Goal: Contribute content

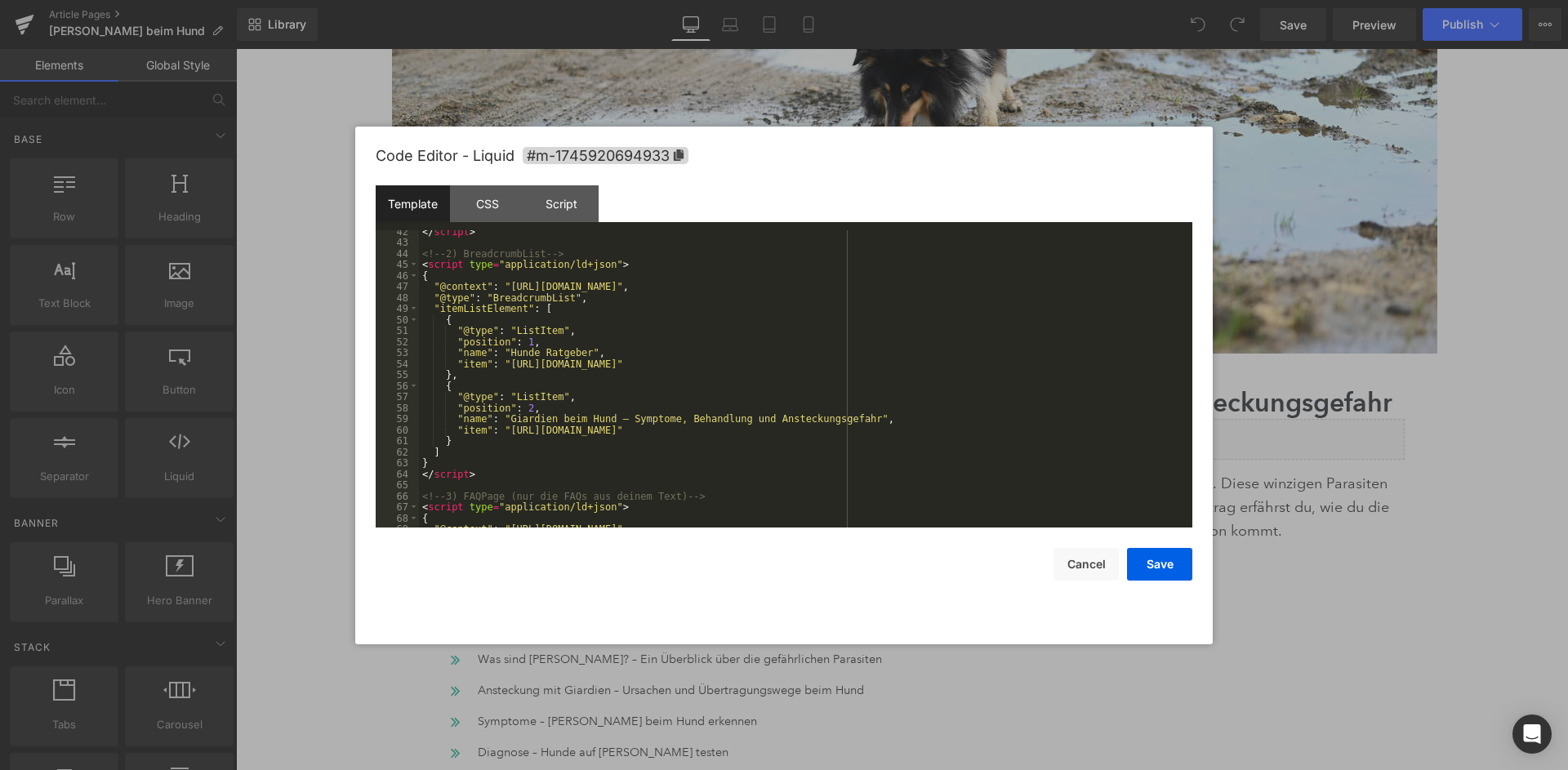
scroll to position [453, 0]
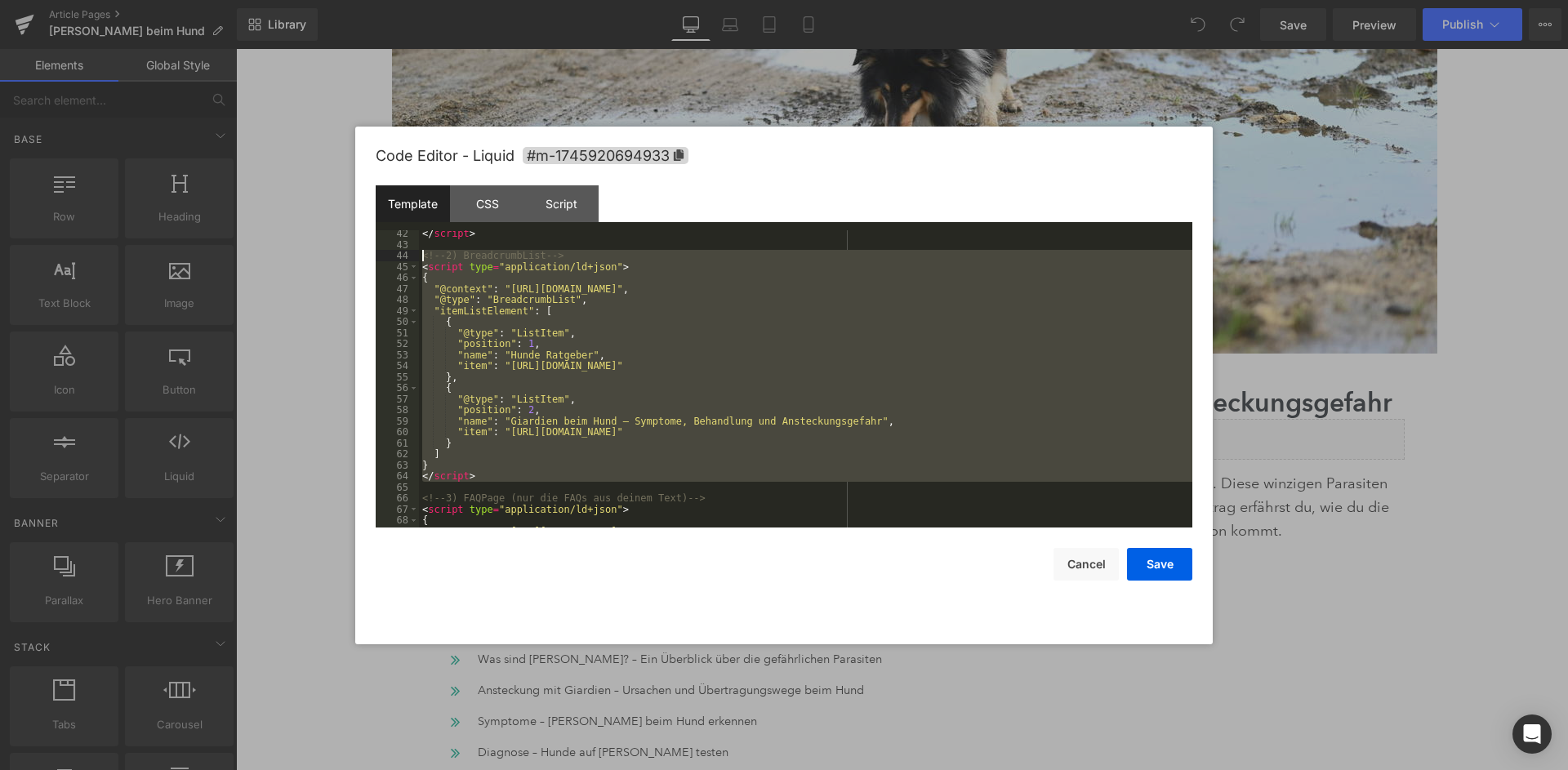
drag, startPoint x: 477, startPoint y: 482, endPoint x: 403, endPoint y: 255, distance: 238.8
click at [418, 255] on div "</ script > <!-- 2) BreadcrumbList --> < script type = "application/ld+json" > …" at bounding box center [805, 379] width 773 height 298
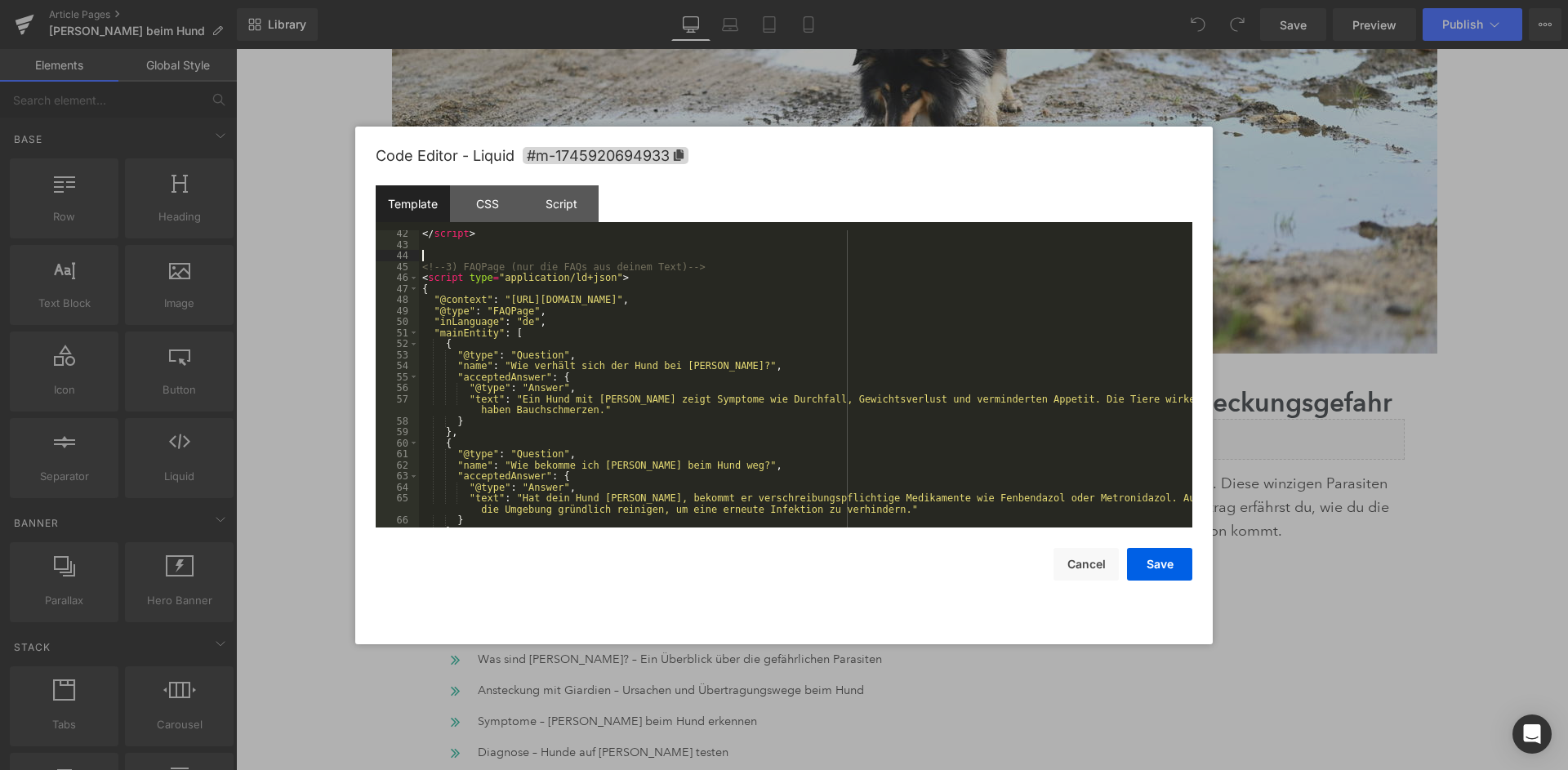
click at [508, 260] on div "</ script > <!-- 3) FAQPage (nur die FAQs aus deinem Text) --> < script type = …" at bounding box center [805, 387] width 773 height 320
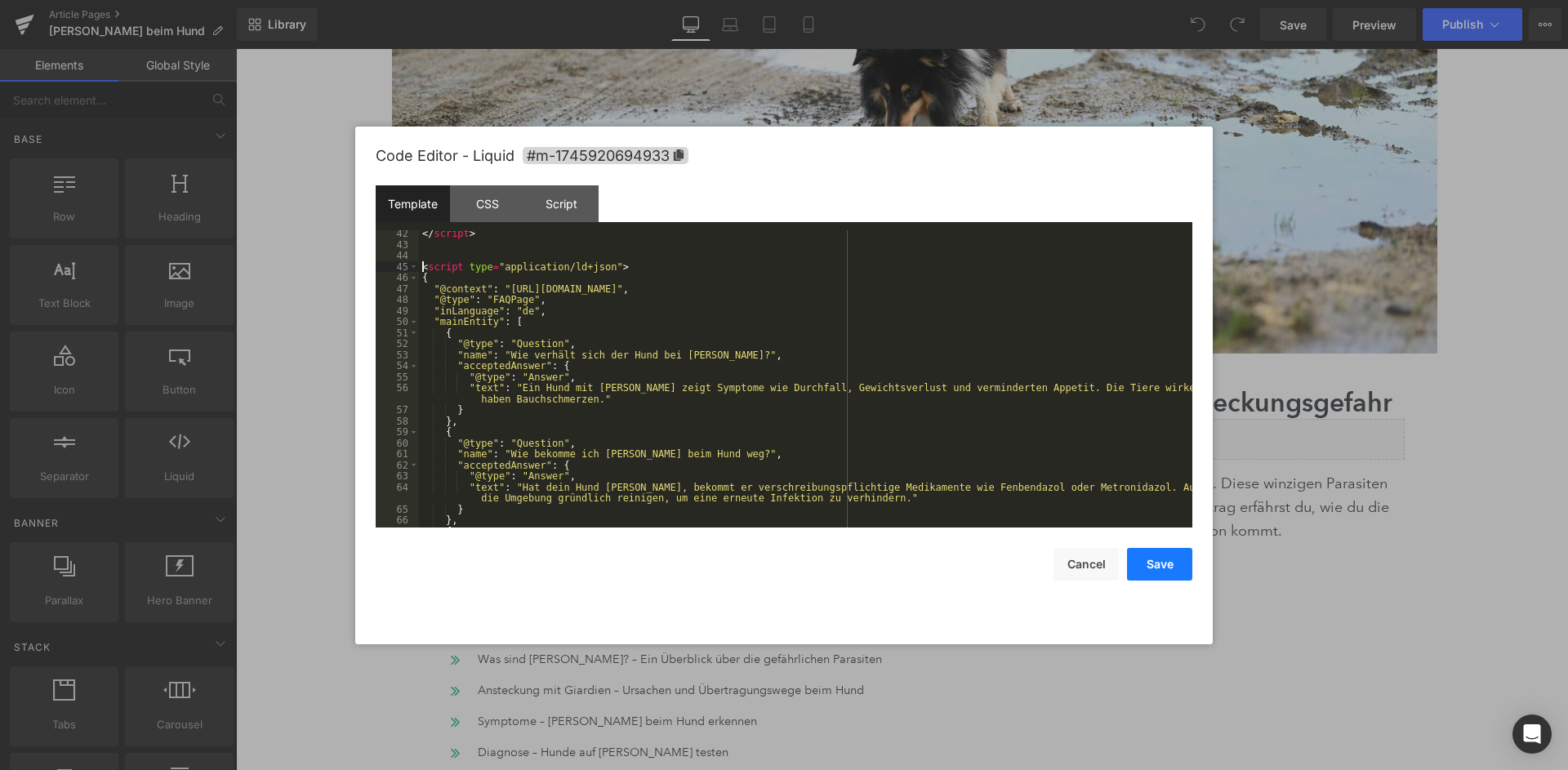
click at [1157, 555] on button "Save" at bounding box center [1159, 563] width 65 height 33
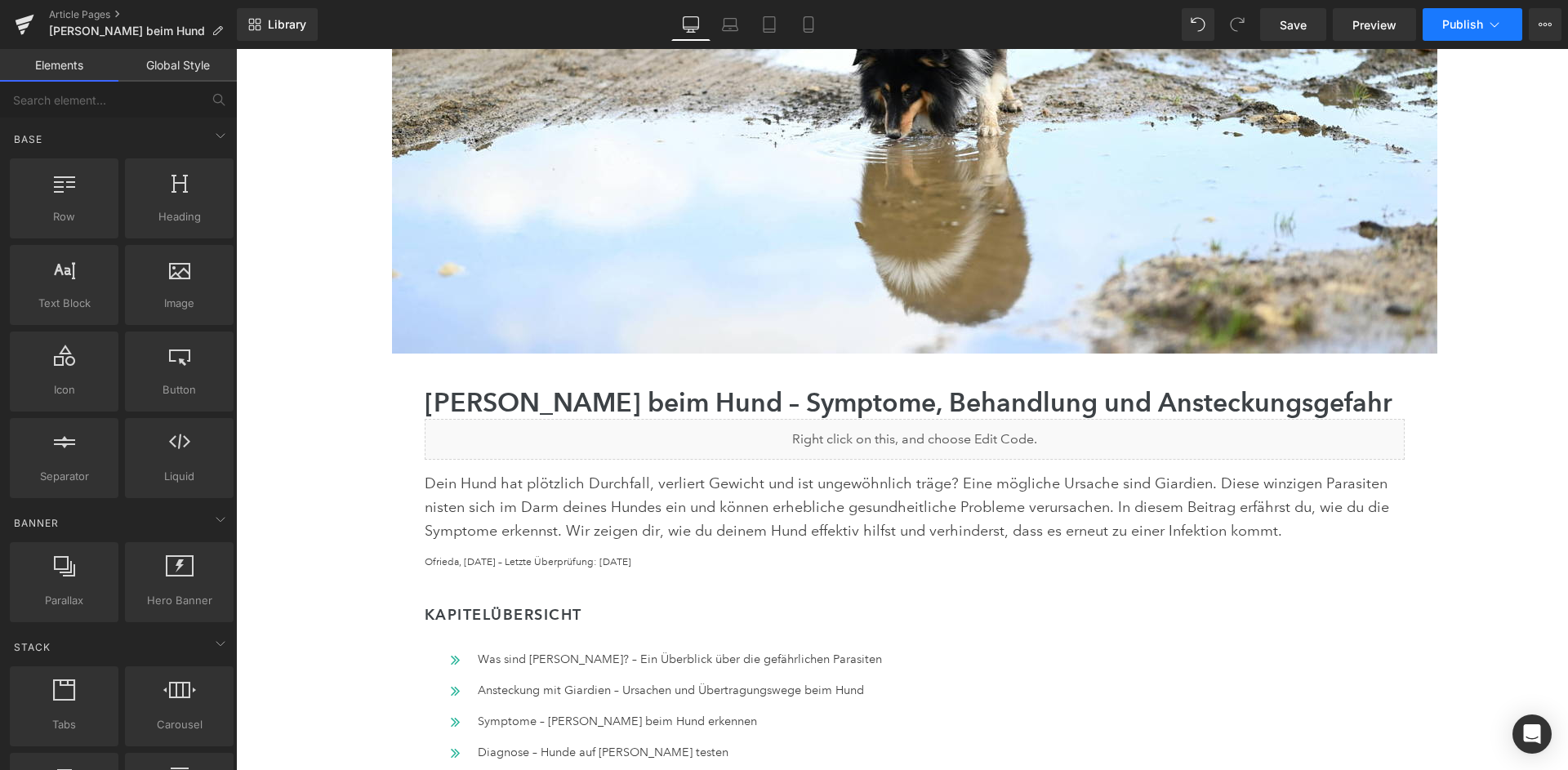
click at [1473, 29] on span "Publish" at bounding box center [1463, 24] width 41 height 13
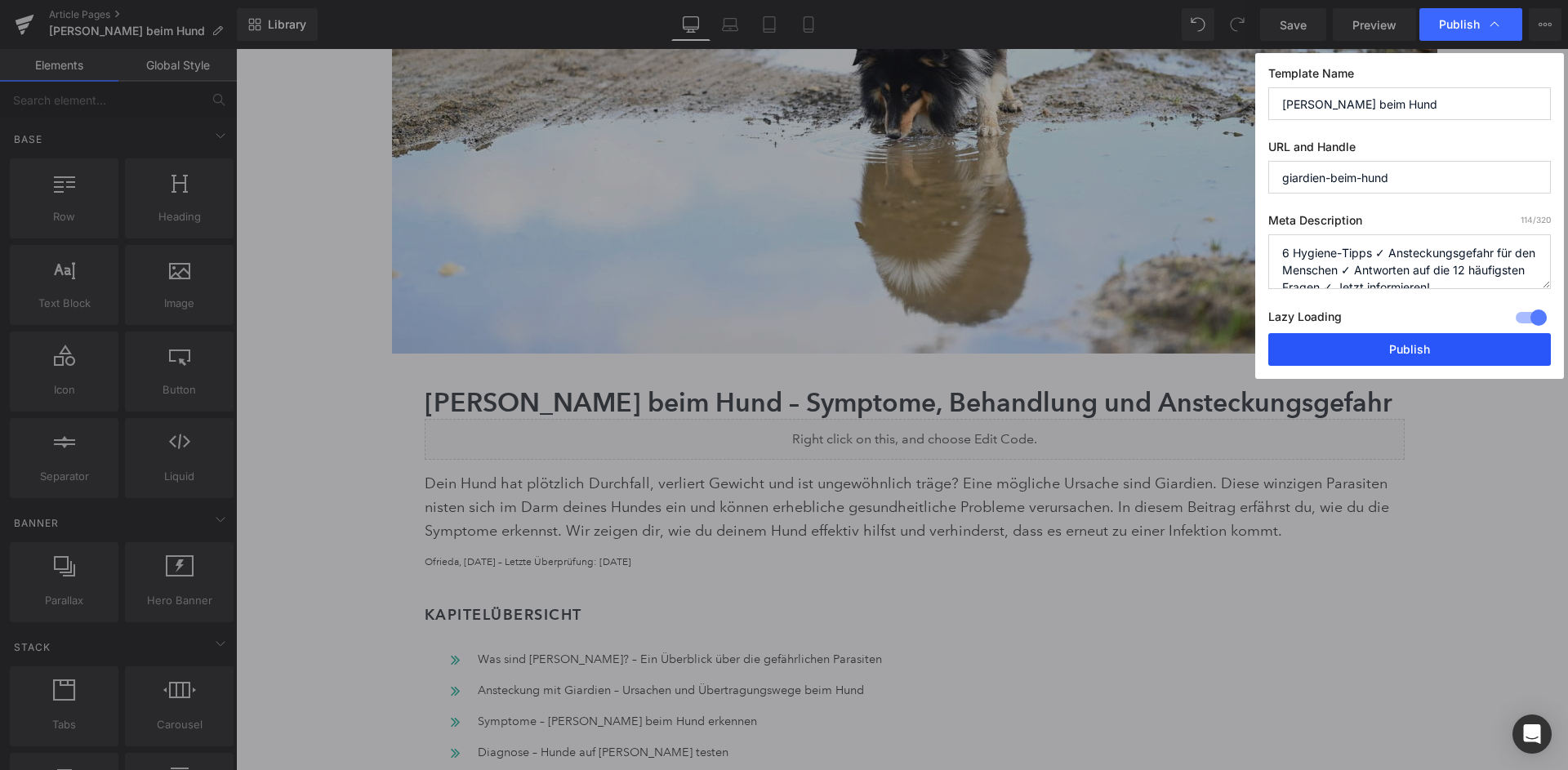
click at [1429, 333] on button "Publish" at bounding box center [1409, 349] width 282 height 33
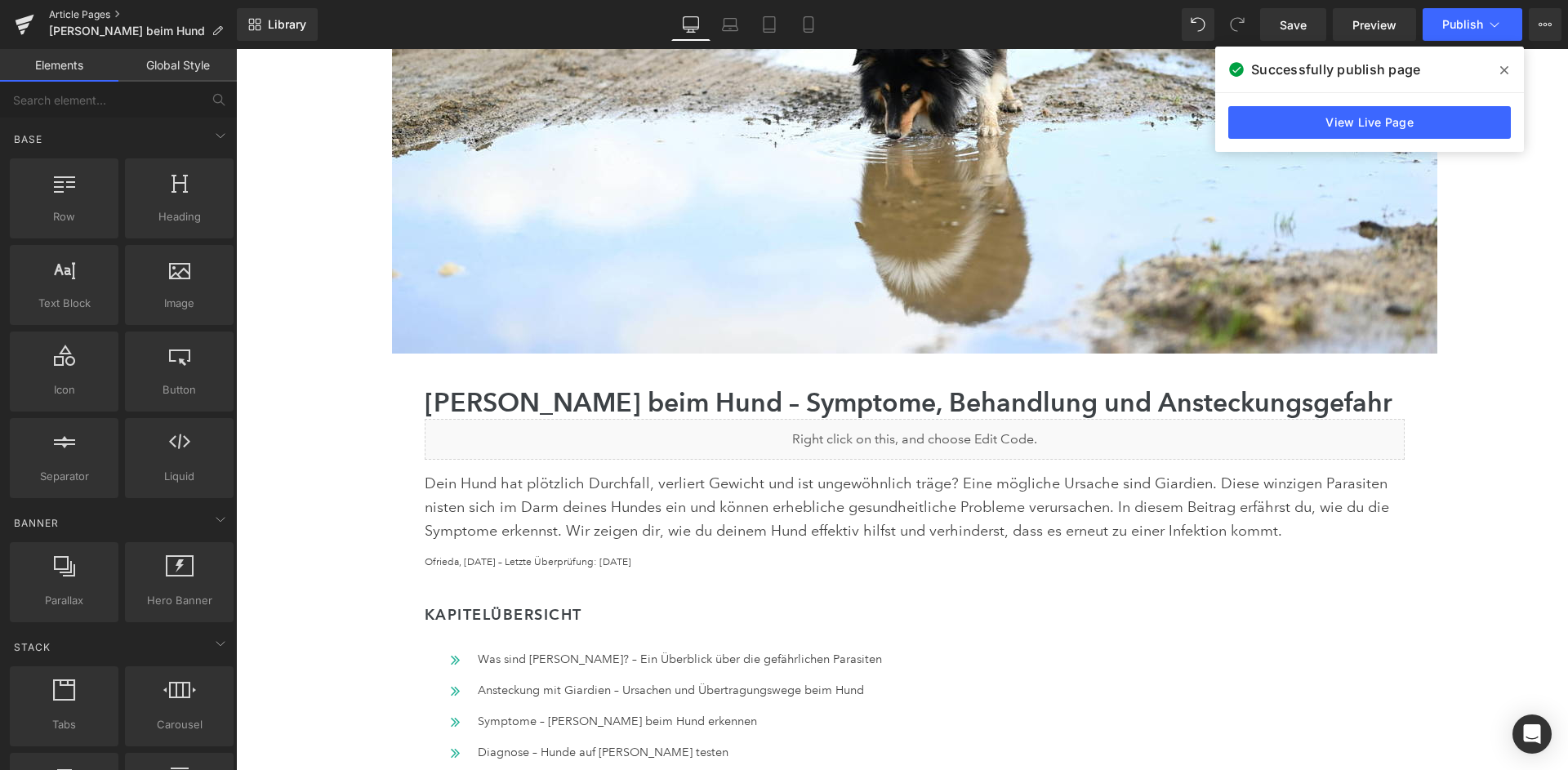
click at [96, 13] on link "Article Pages" at bounding box center [142, 14] width 188 height 13
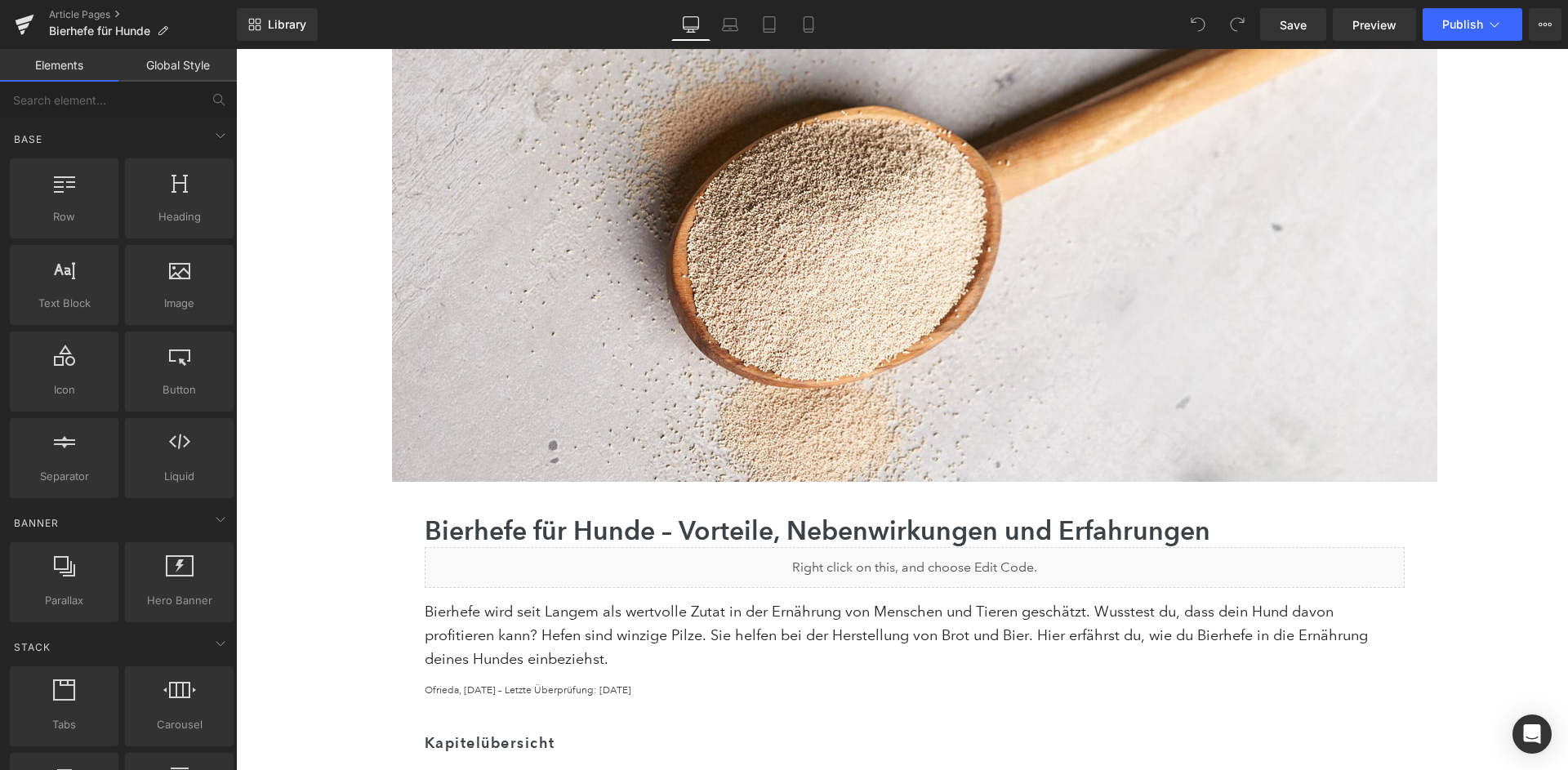
scroll to position [330, 0]
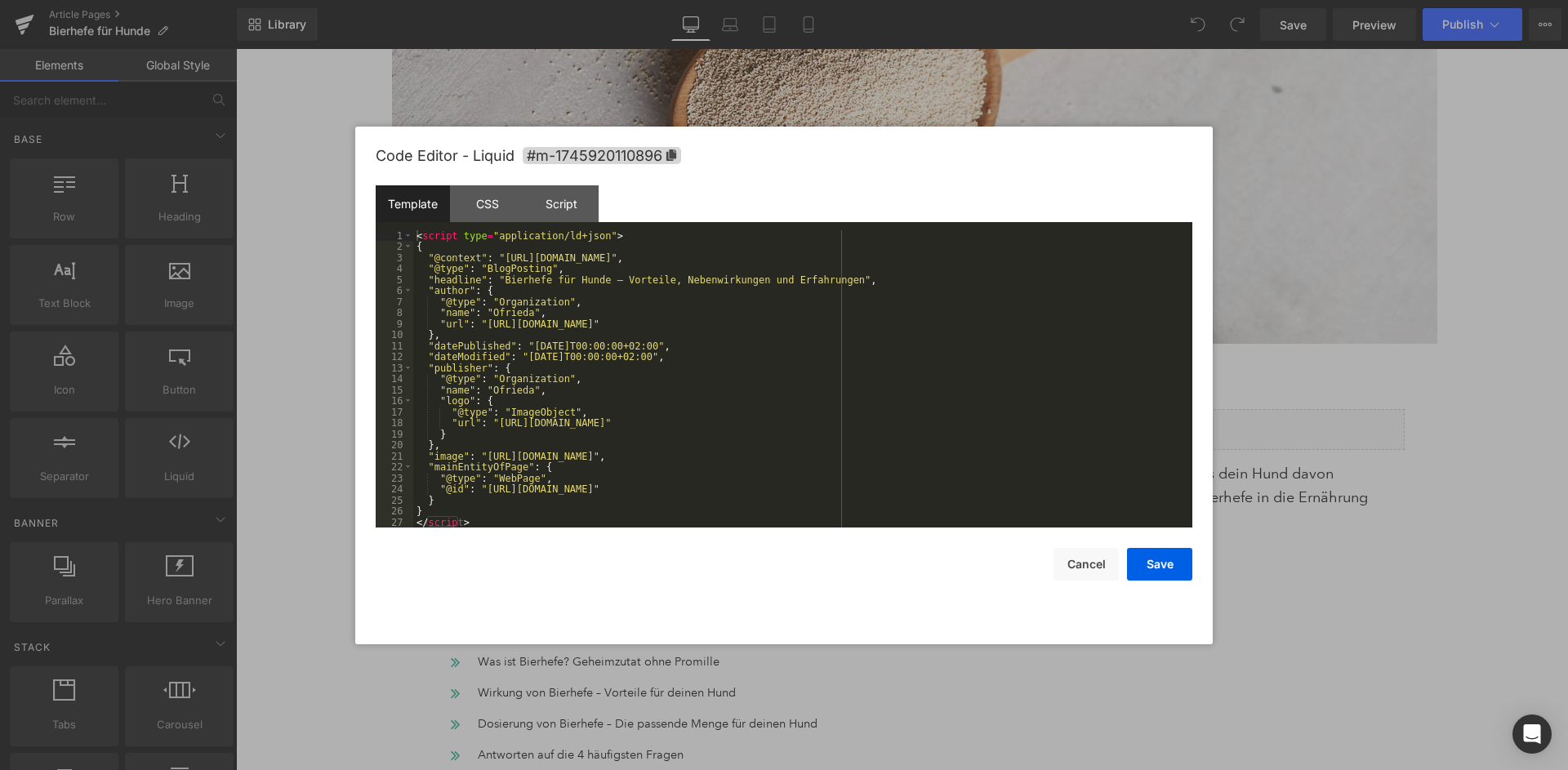
click at [891, 389] on div "< script type = "application/ld+json" > { "@context" : "https://schema.org" , "…" at bounding box center [802, 390] width 779 height 320
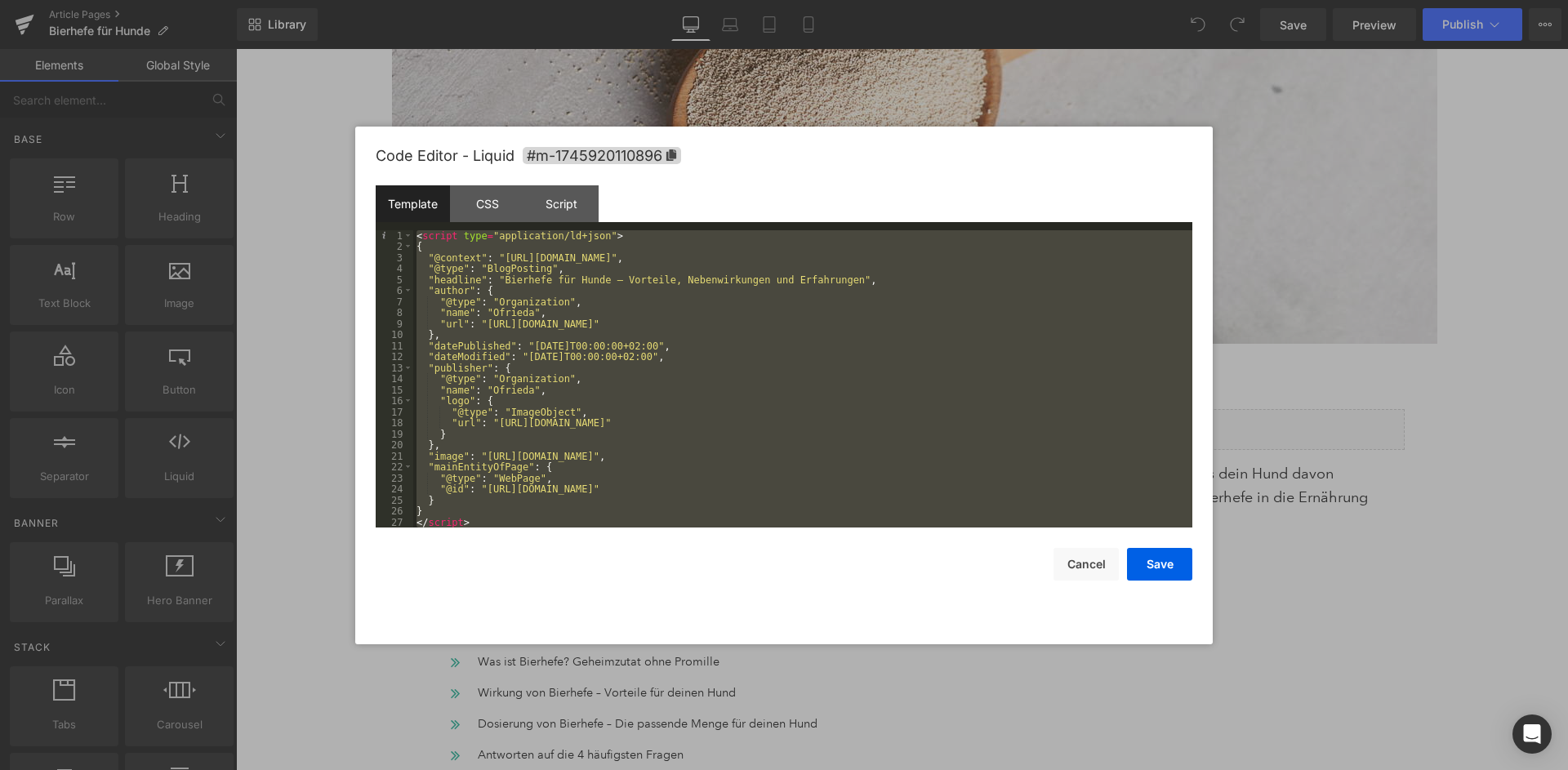
click at [827, 361] on div "< script type = "application/ld+json" > { "@context" : "https://schema.org" , "…" at bounding box center [802, 390] width 779 height 320
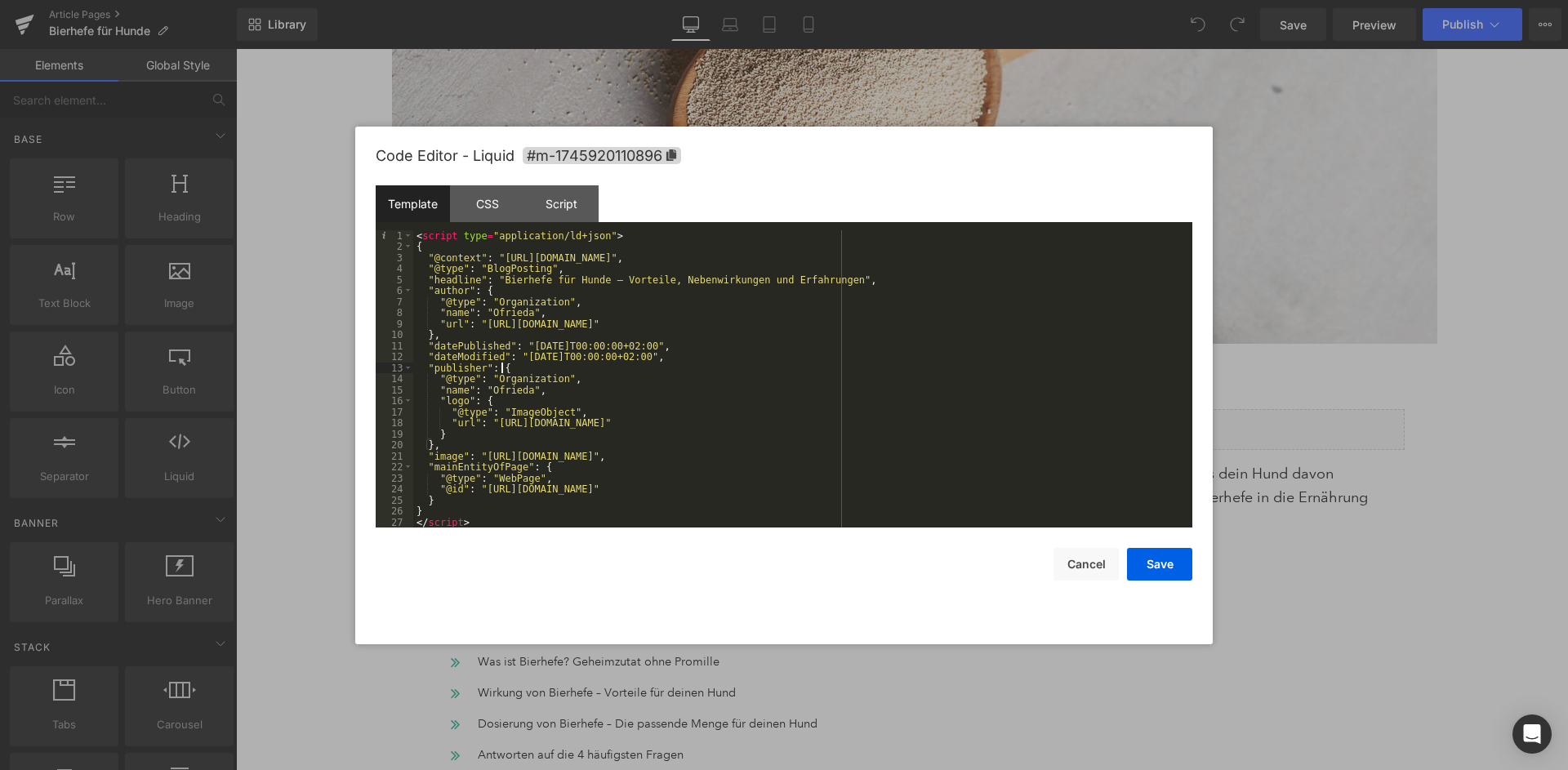
click at [1000, 438] on div "< script type = "application/ld+json" > { "@context" : "https://schema.org" , "…" at bounding box center [802, 390] width 779 height 320
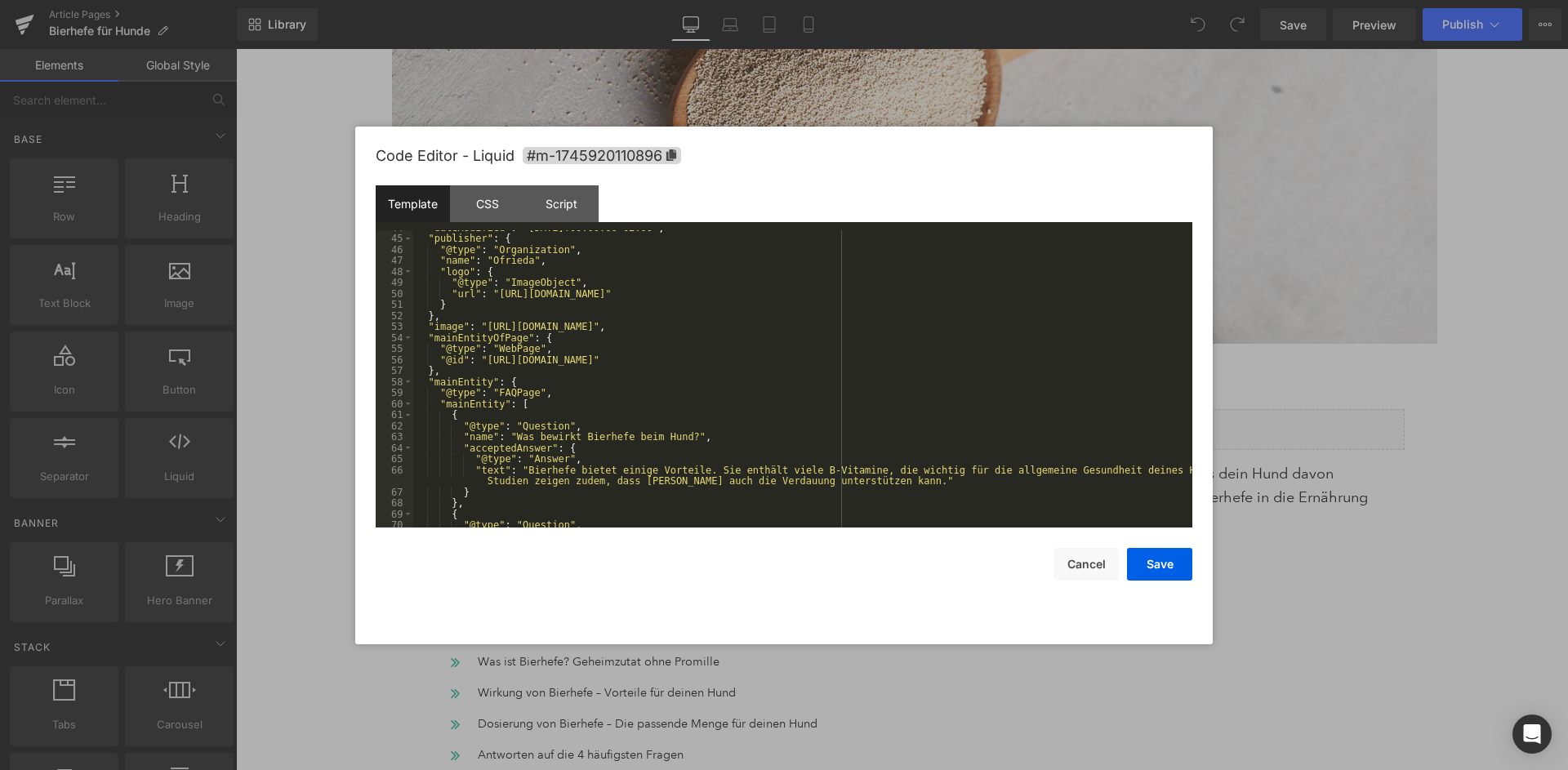
scroll to position [0, 0]
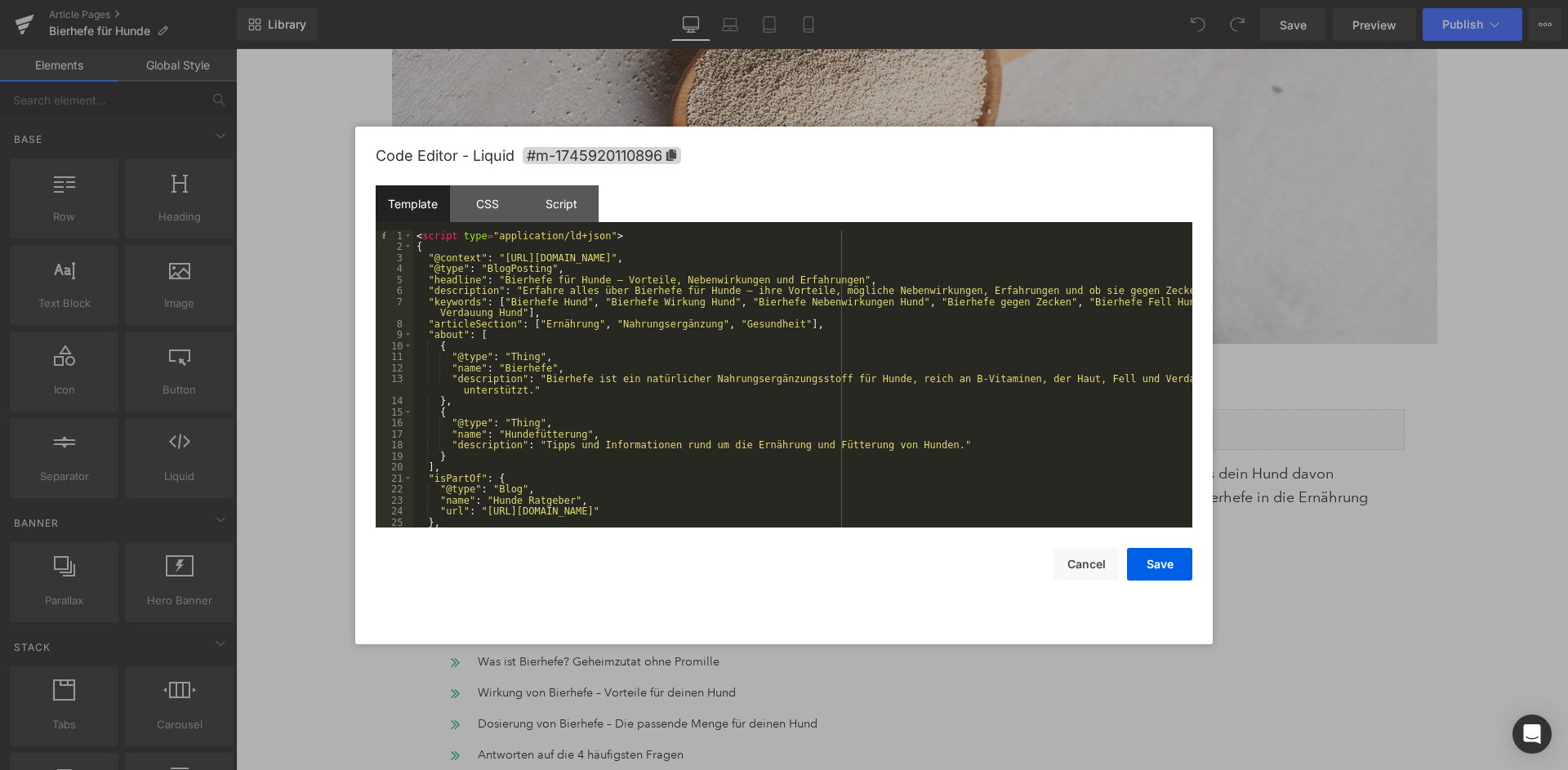
click at [864, 326] on div "< script type = "application/ld+json" > { "@context" : "https://schema.org" , "…" at bounding box center [802, 390] width 779 height 320
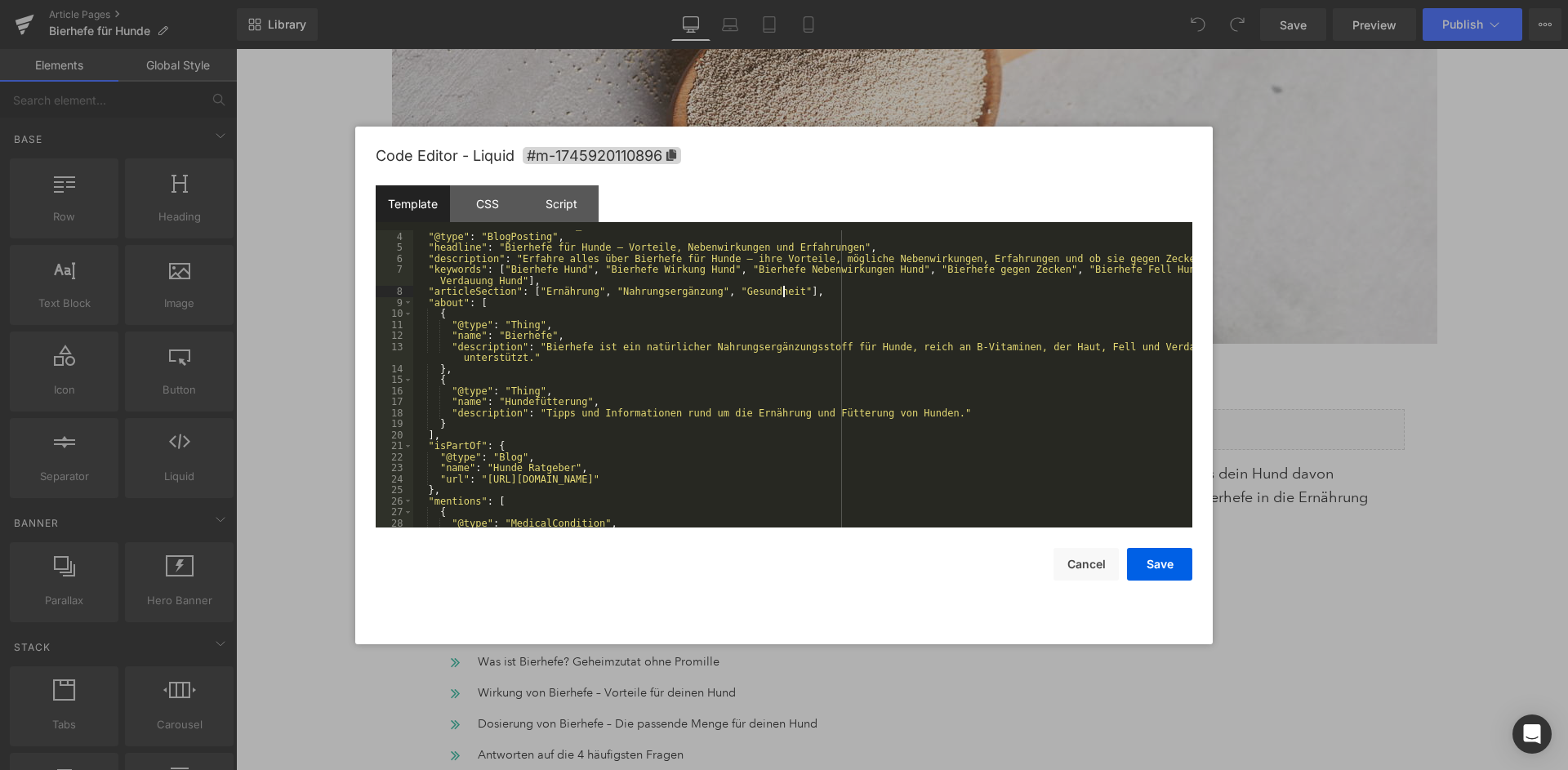
scroll to position [25, 0]
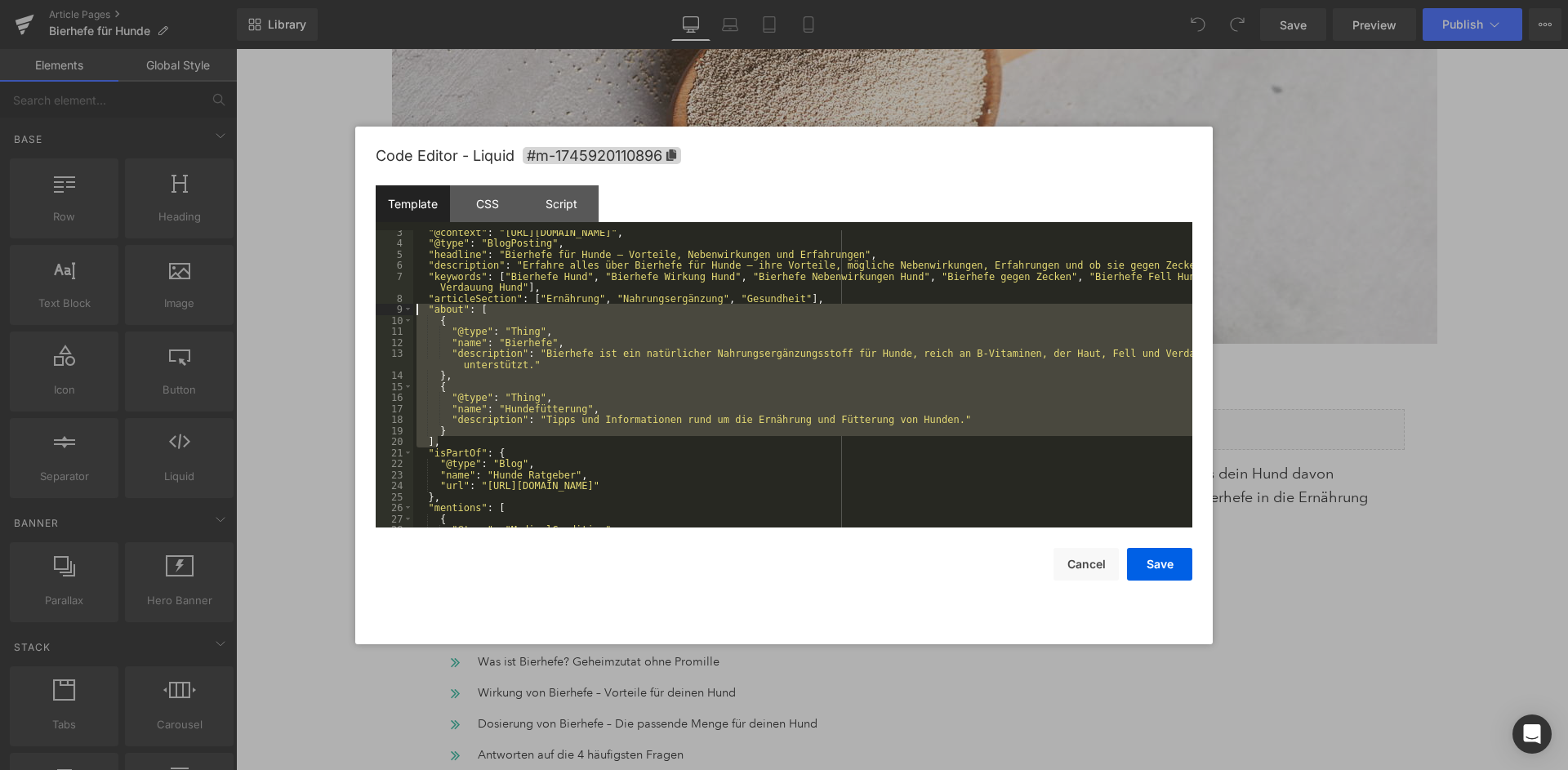
drag, startPoint x: 440, startPoint y: 438, endPoint x: 396, endPoint y: 309, distance: 136.3
click at [413, 309] on div ""@context" : "https://schema.org" , "@type" : "BlogPosting" , "headline" : "Bie…" at bounding box center [802, 379] width 779 height 298
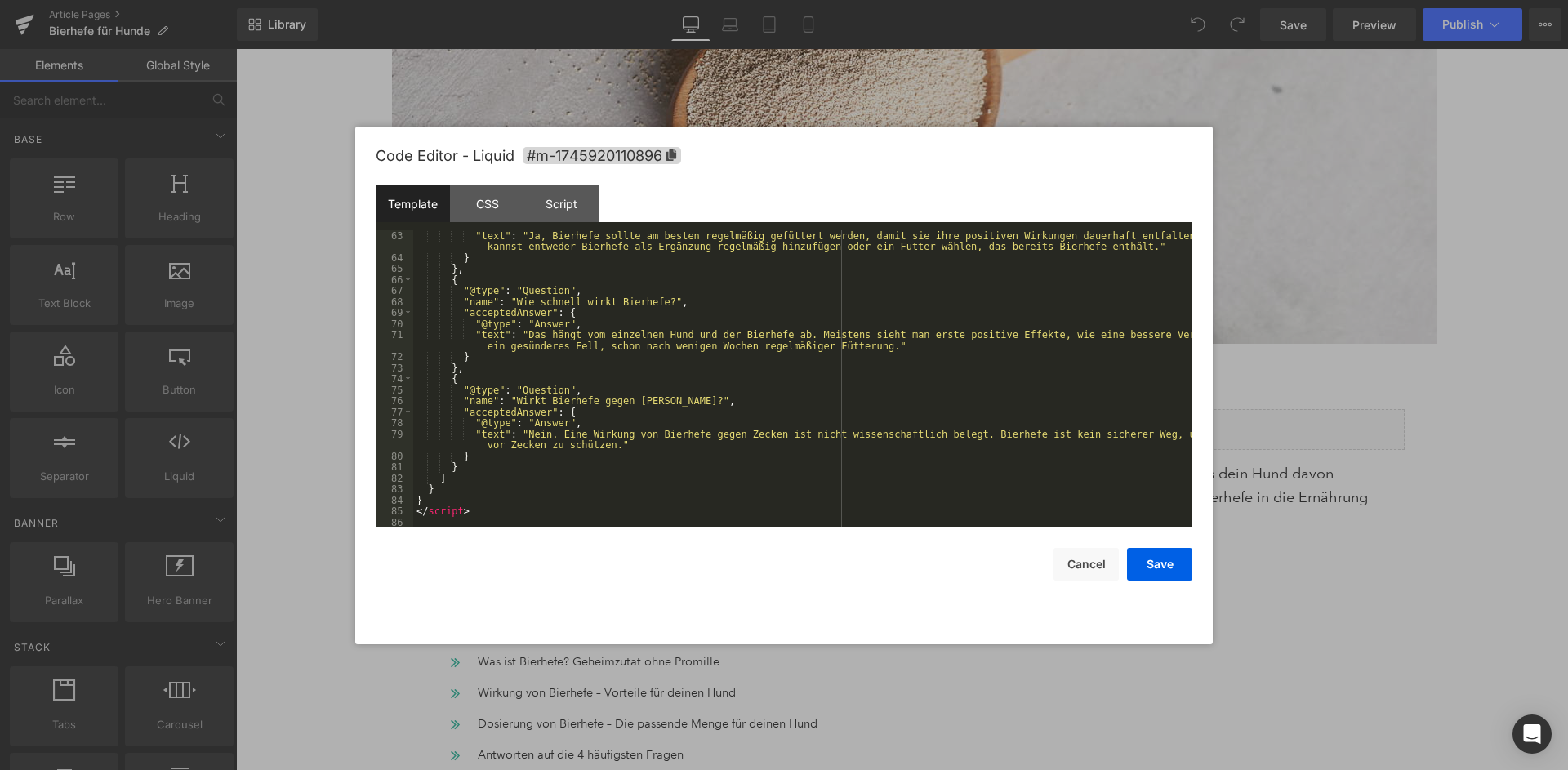
scroll to position [0, 0]
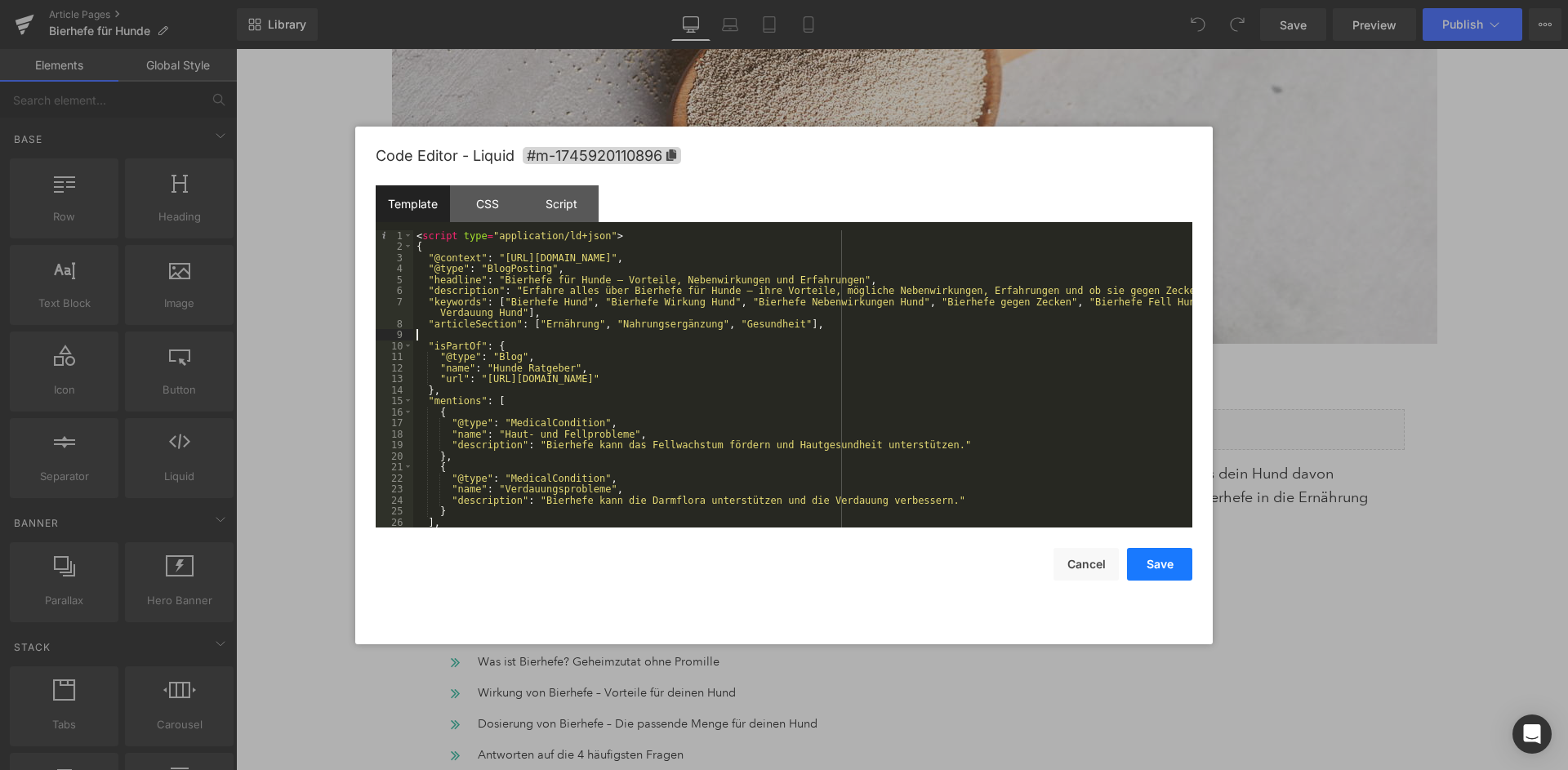
click at [1170, 562] on button "Save" at bounding box center [1159, 563] width 65 height 33
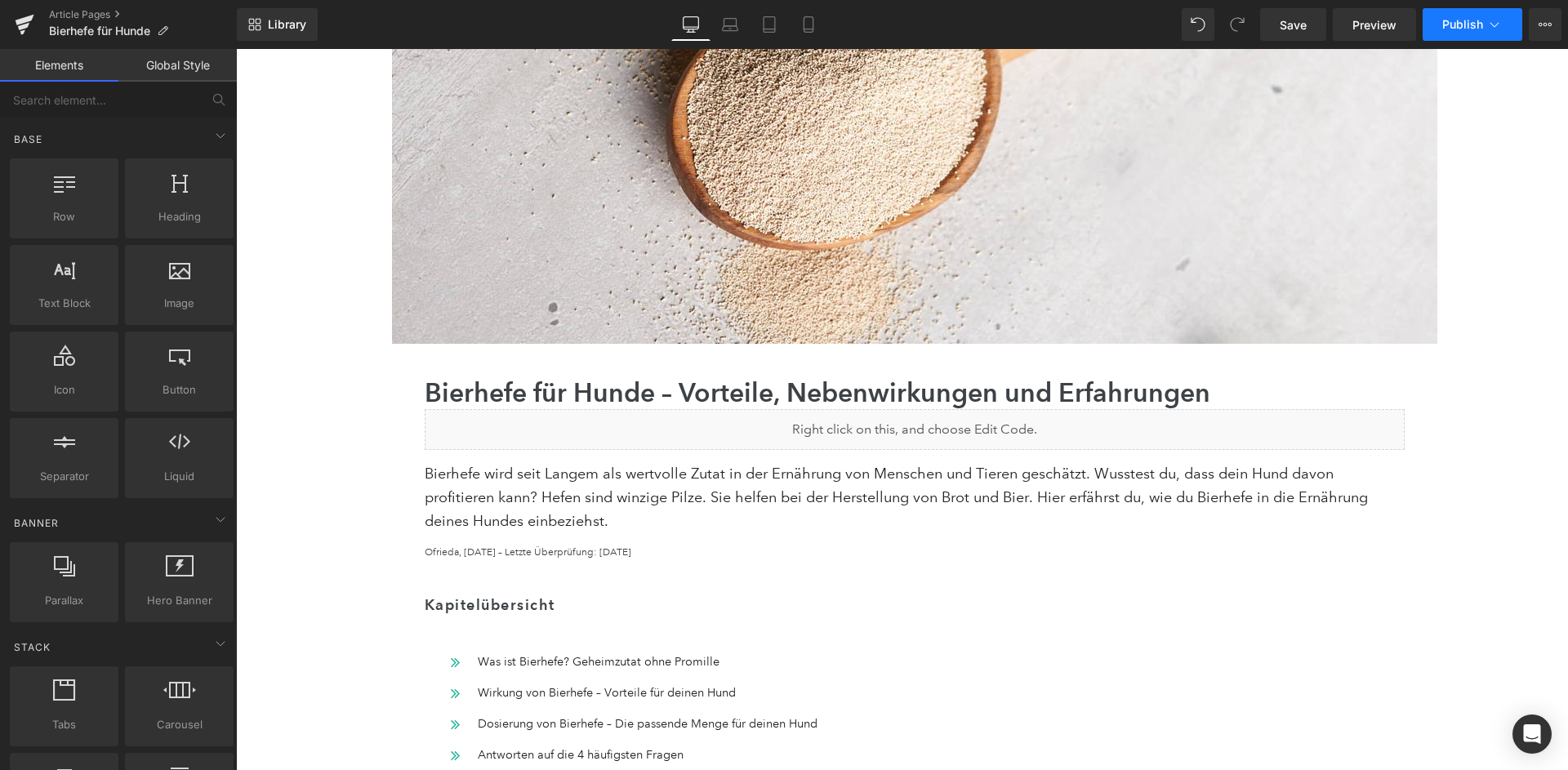
click at [1483, 26] on button "Publish" at bounding box center [1473, 24] width 100 height 33
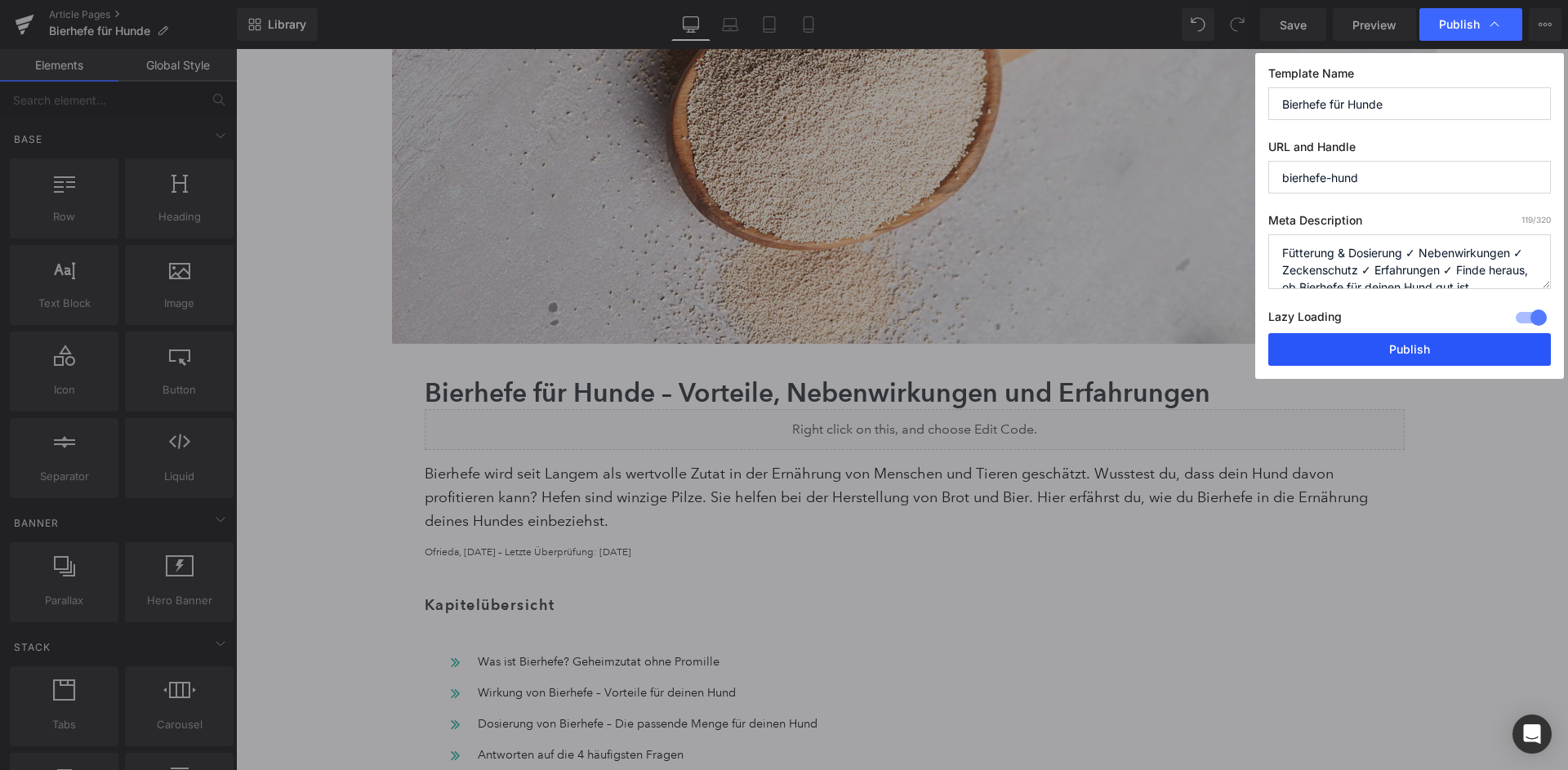
click at [1429, 336] on button "Publish" at bounding box center [1409, 349] width 282 height 33
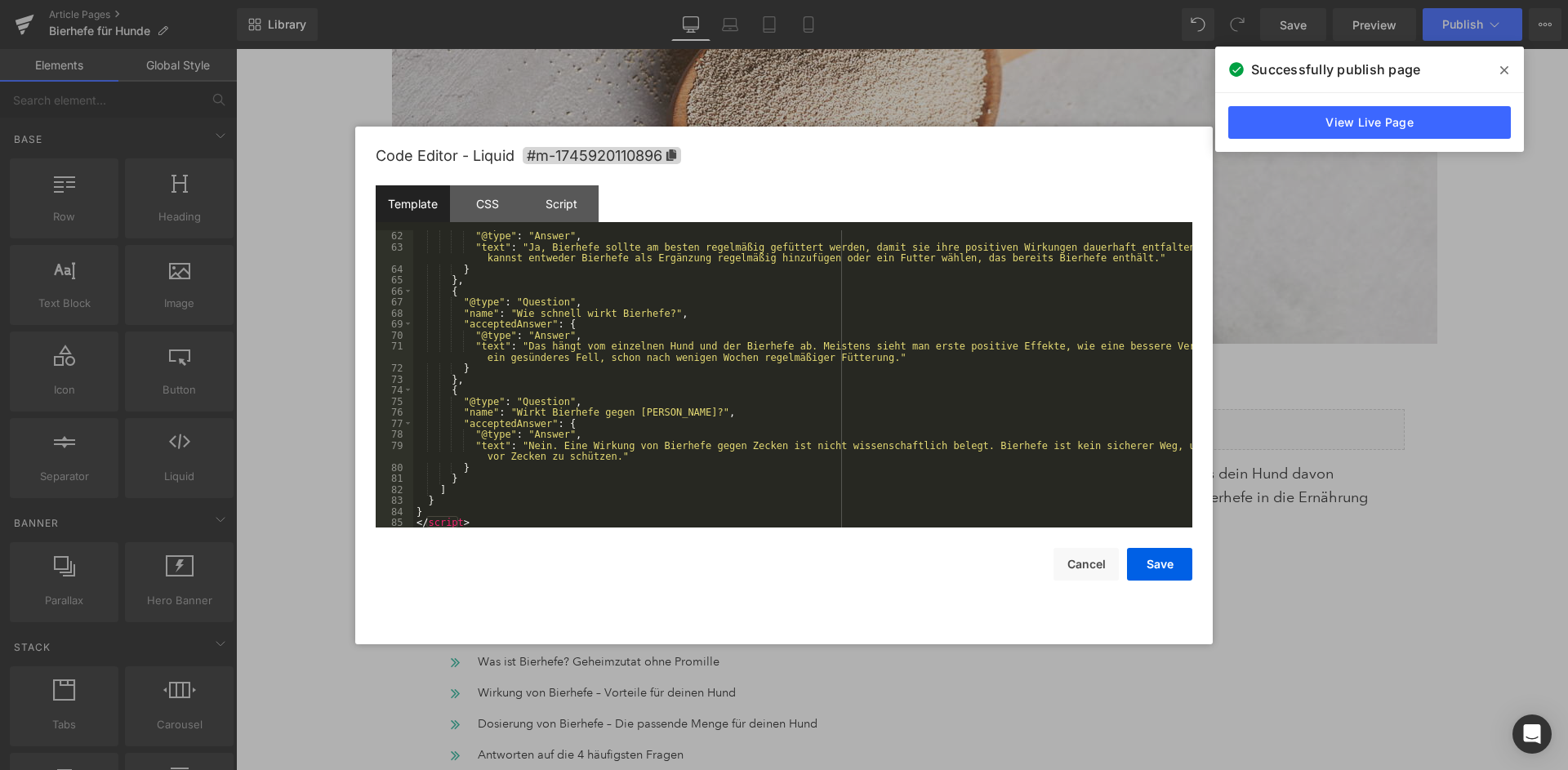
scroll to position [705, 0]
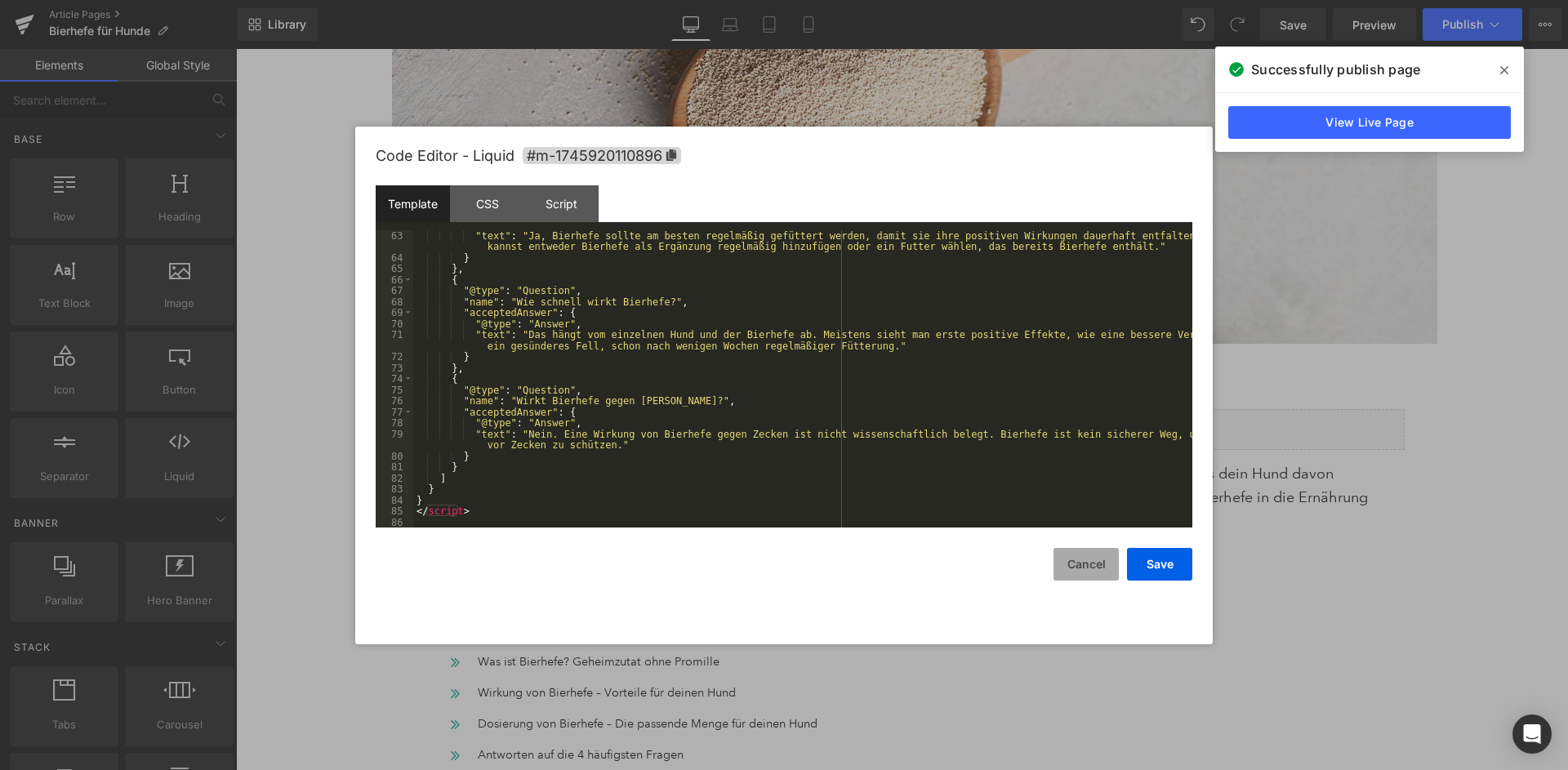
click at [1076, 562] on button "Cancel" at bounding box center [1085, 563] width 65 height 33
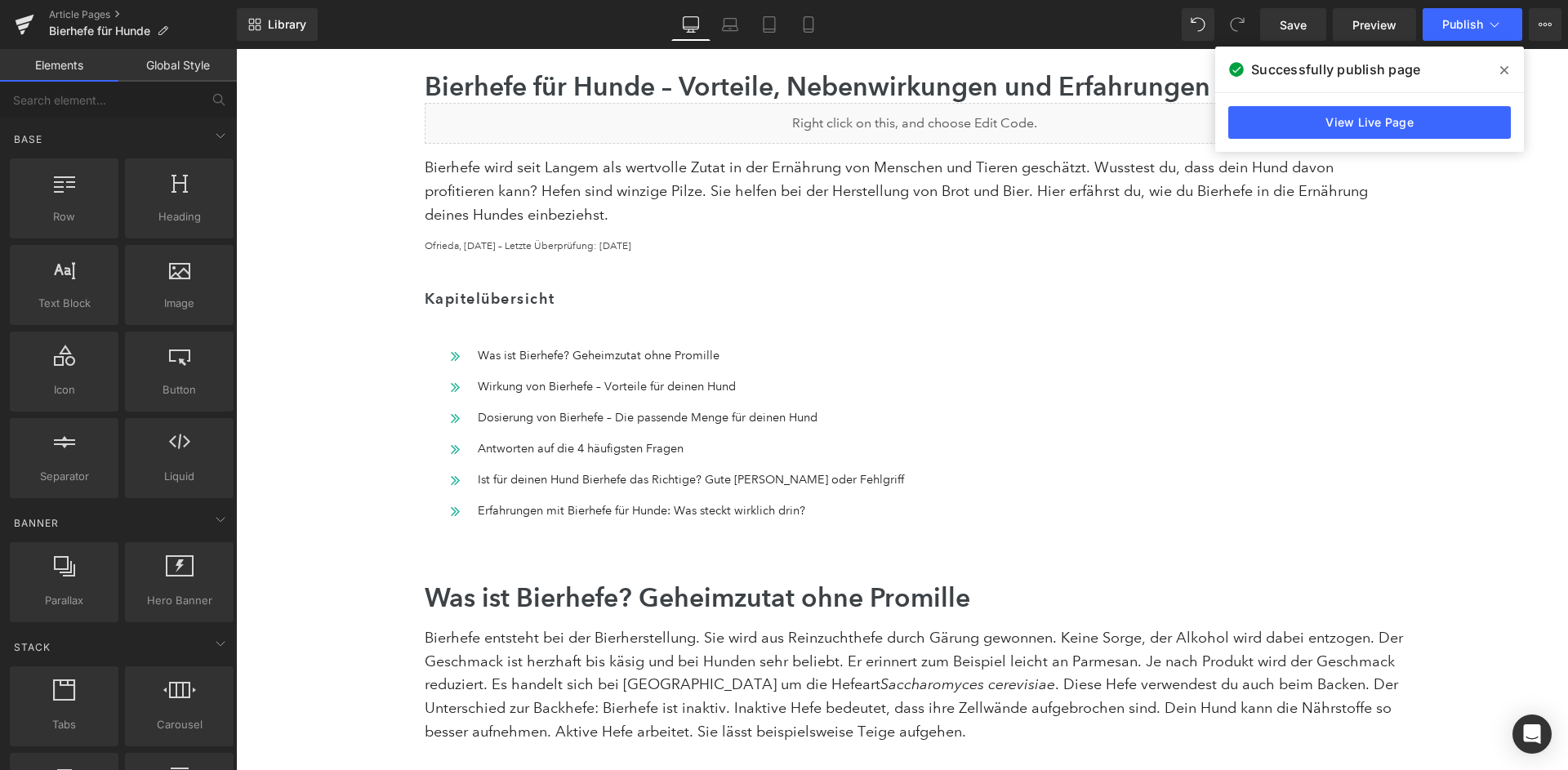
scroll to position [0, 0]
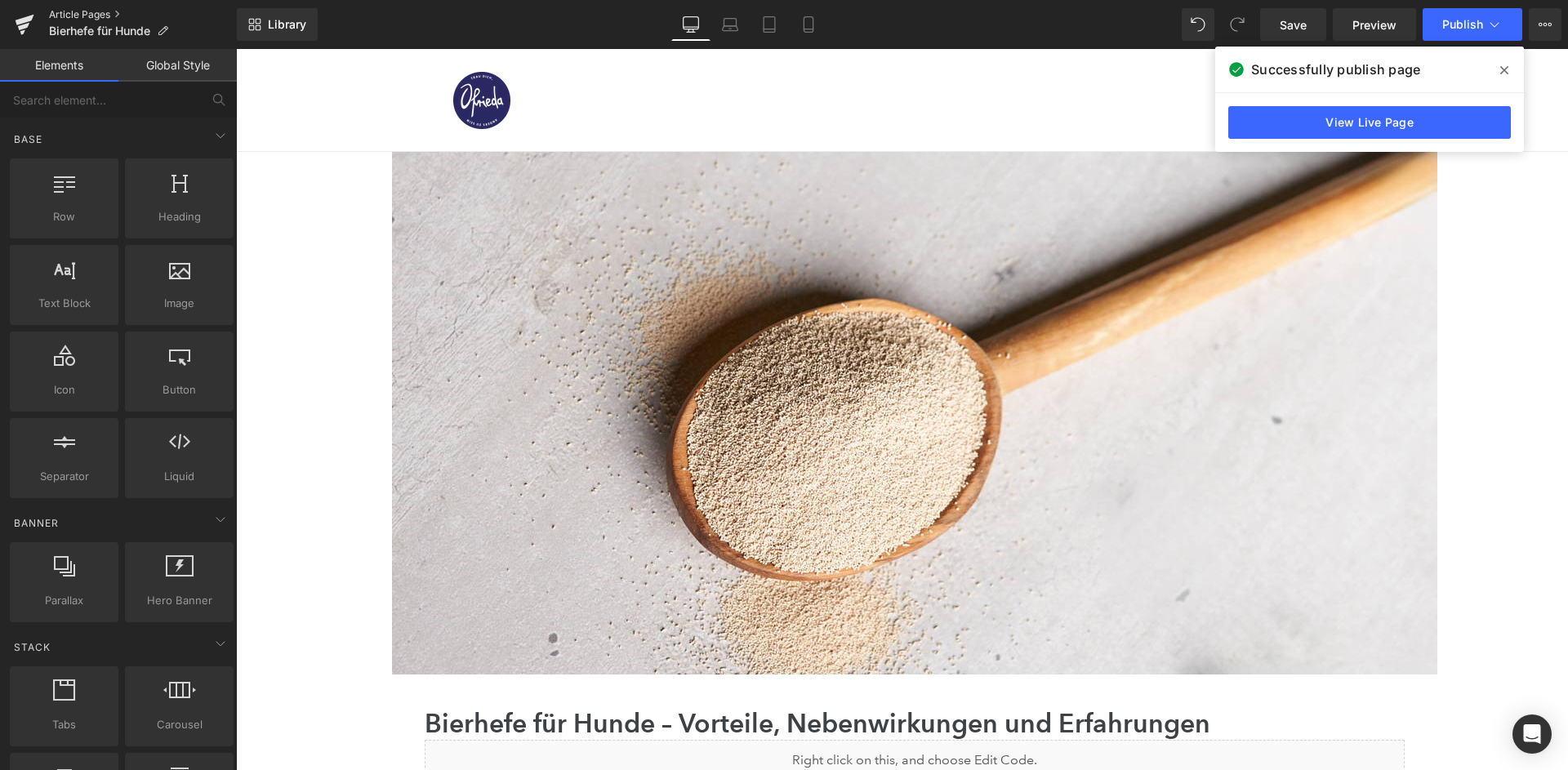
click at [81, 11] on link "Article Pages" at bounding box center [142, 14] width 188 height 13
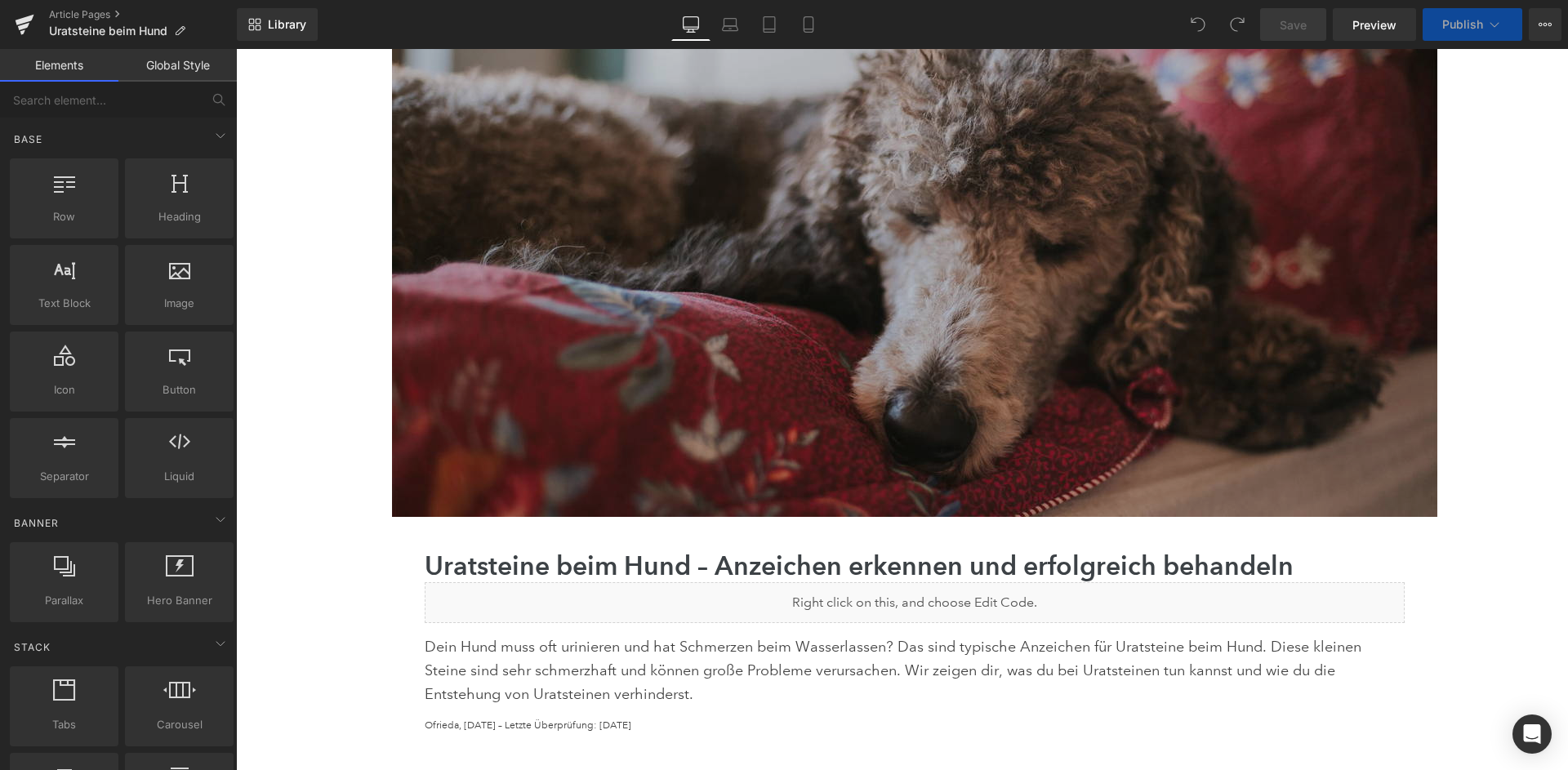
scroll to position [281, 0]
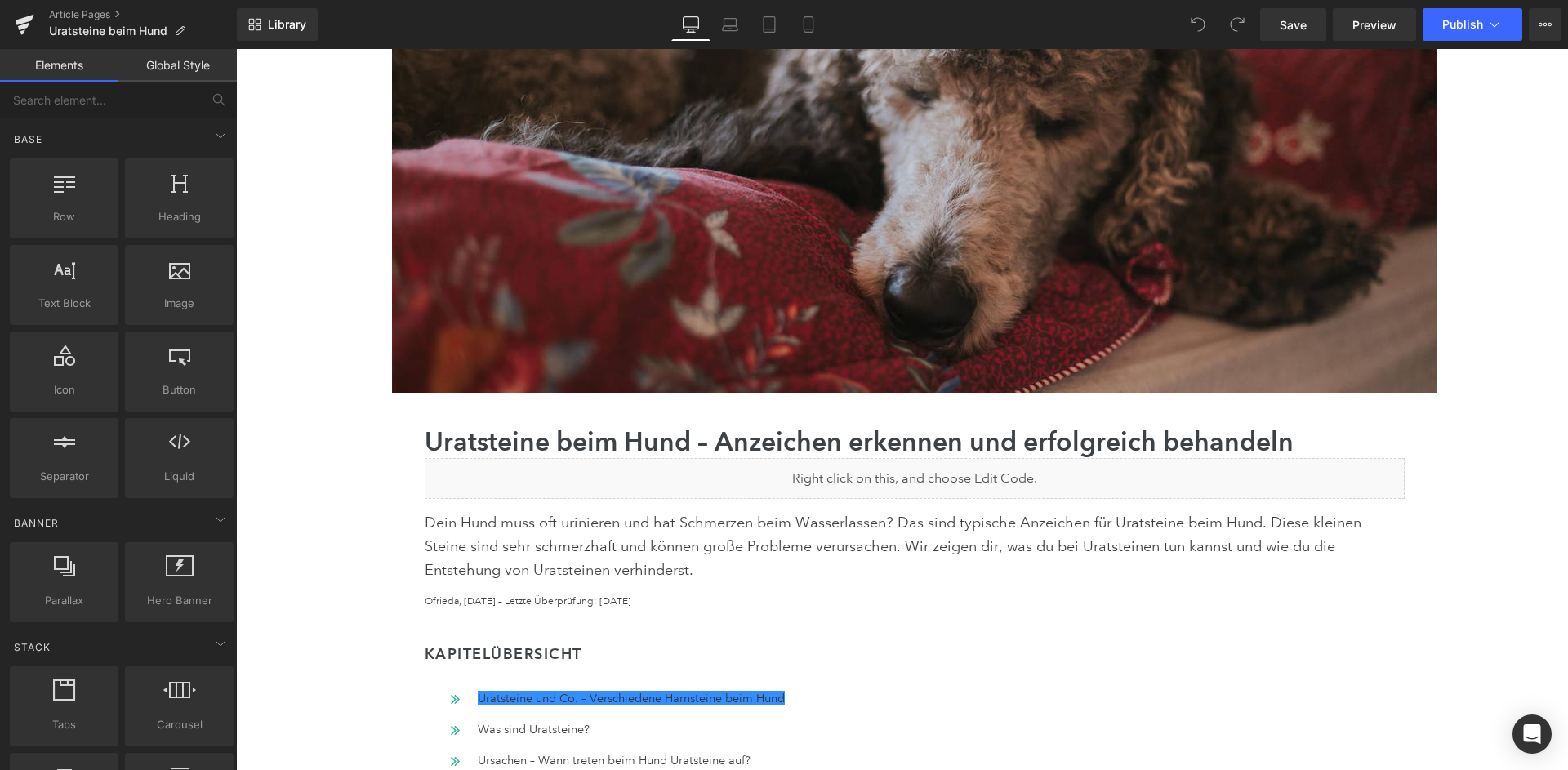
click at [947, 467] on div "Liquid" at bounding box center [914, 478] width 980 height 41
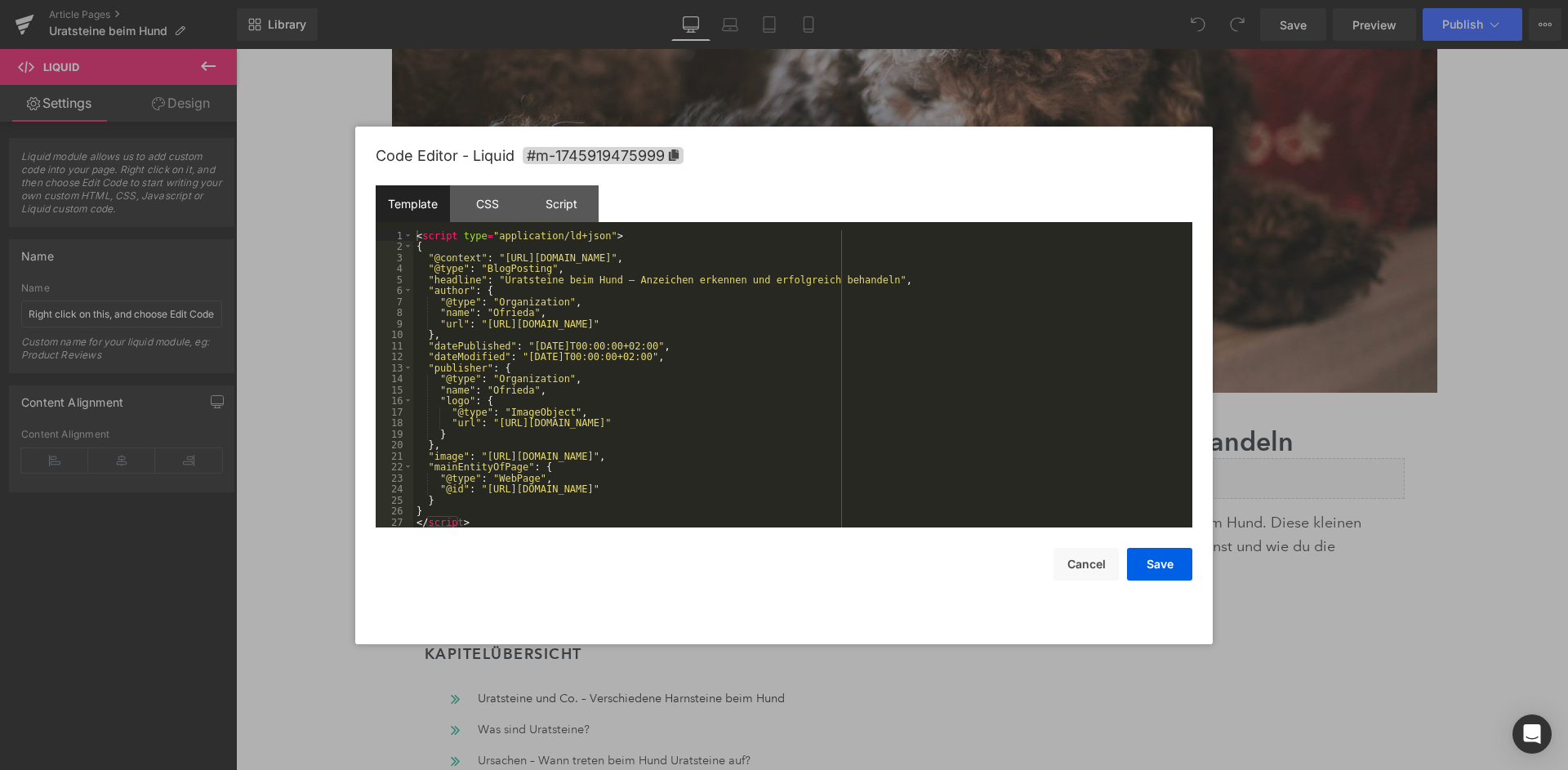
click at [814, 369] on div "< script type = "application/ld+json" > { "@context" : "https://schema.org" , "…" at bounding box center [802, 390] width 779 height 320
